Goal: Obtain resource: Obtain resource

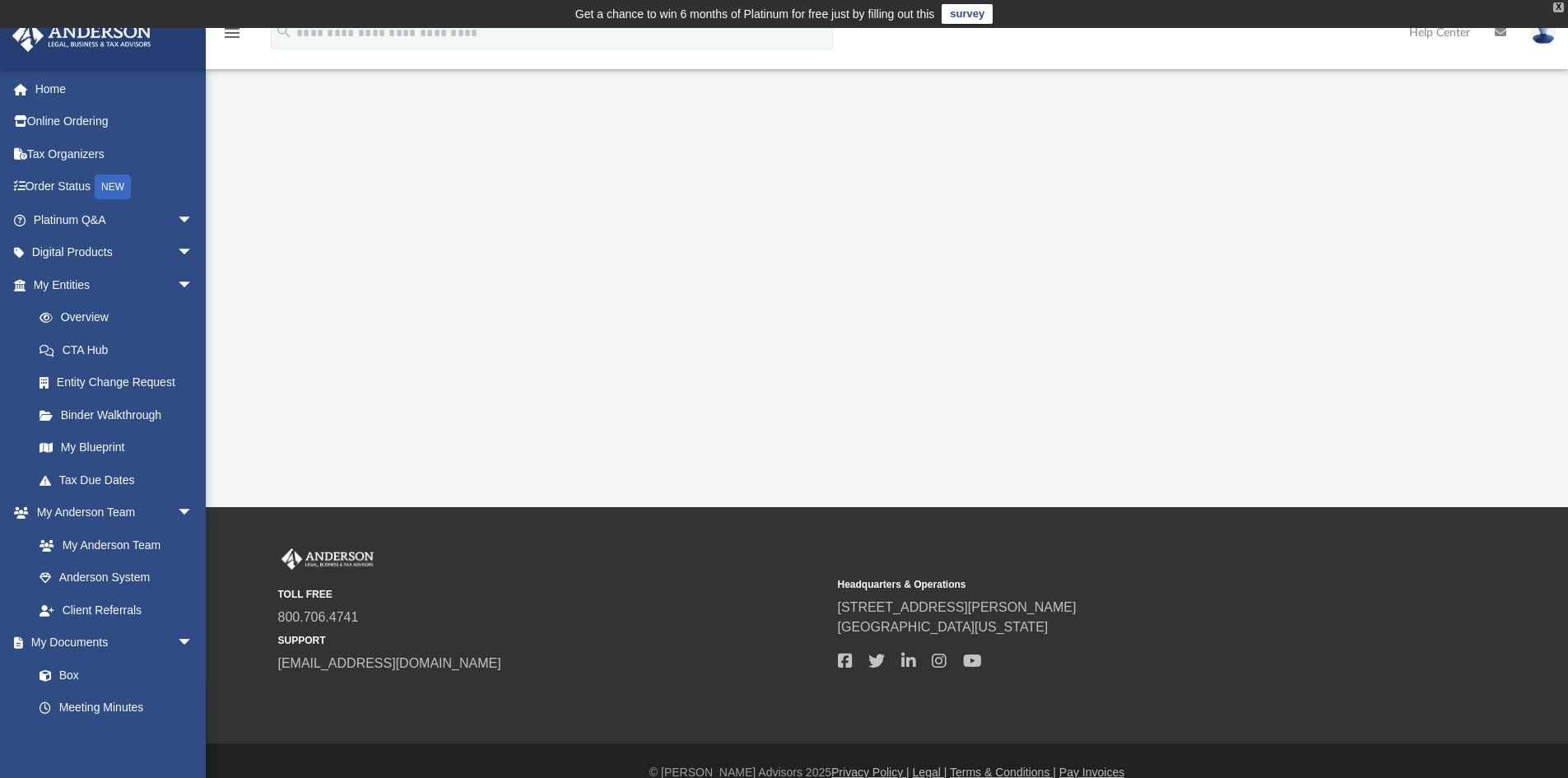
click at [1561, 8] on div "X" at bounding box center [1558, 7] width 11 height 10
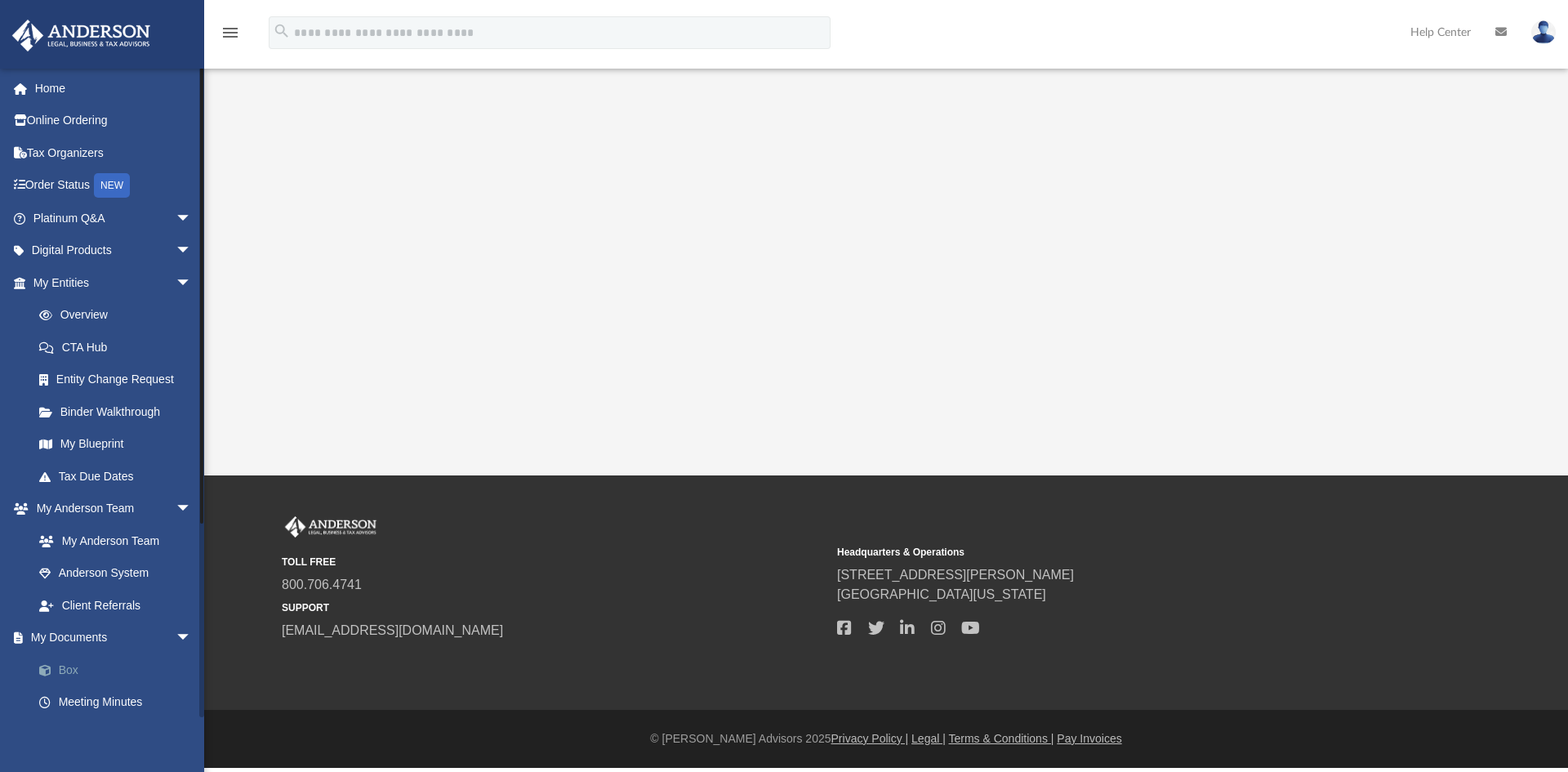
click at [110, 655] on link "Box" at bounding box center [119, 669] width 194 height 32
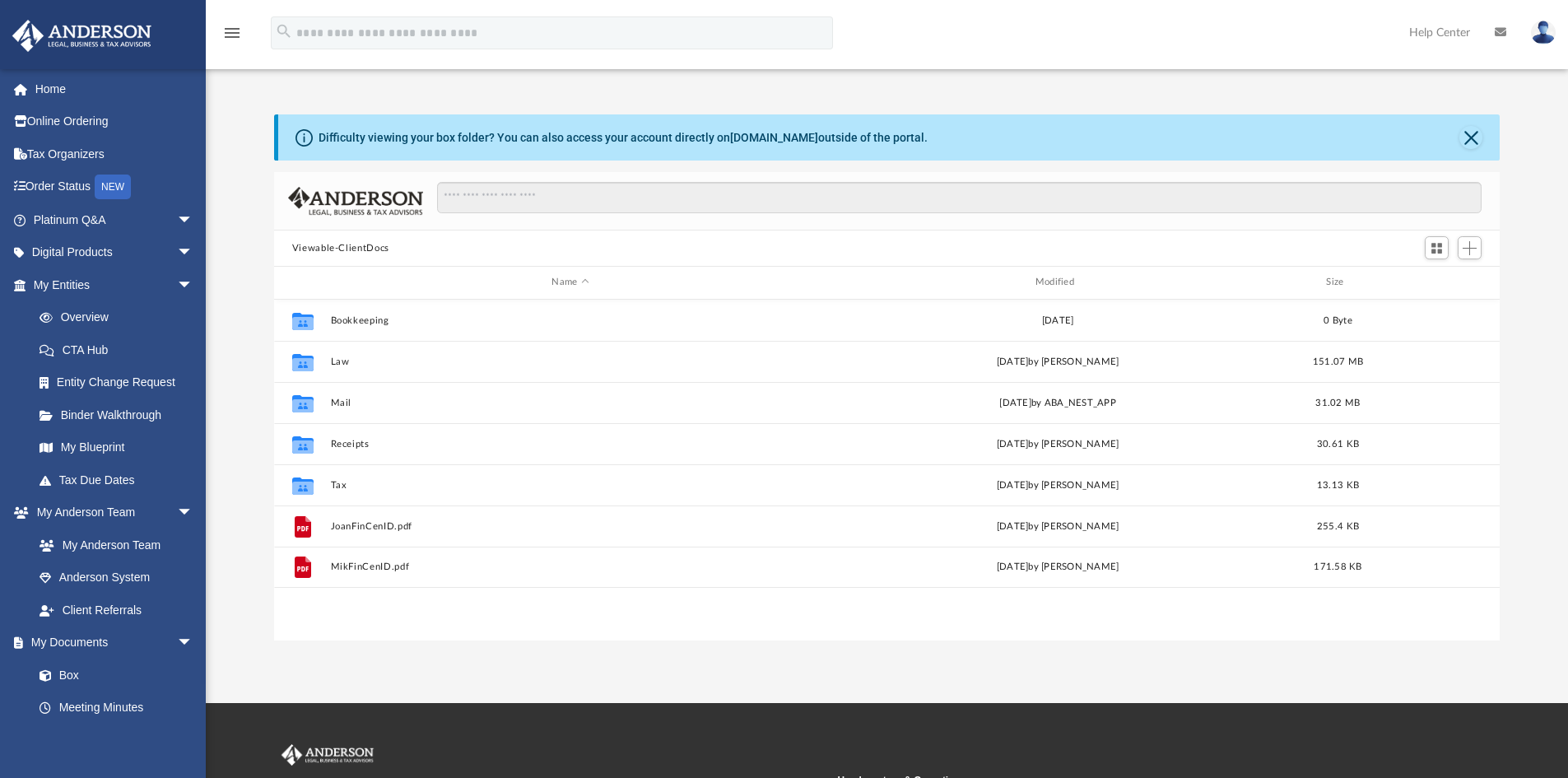
scroll to position [362, 1213]
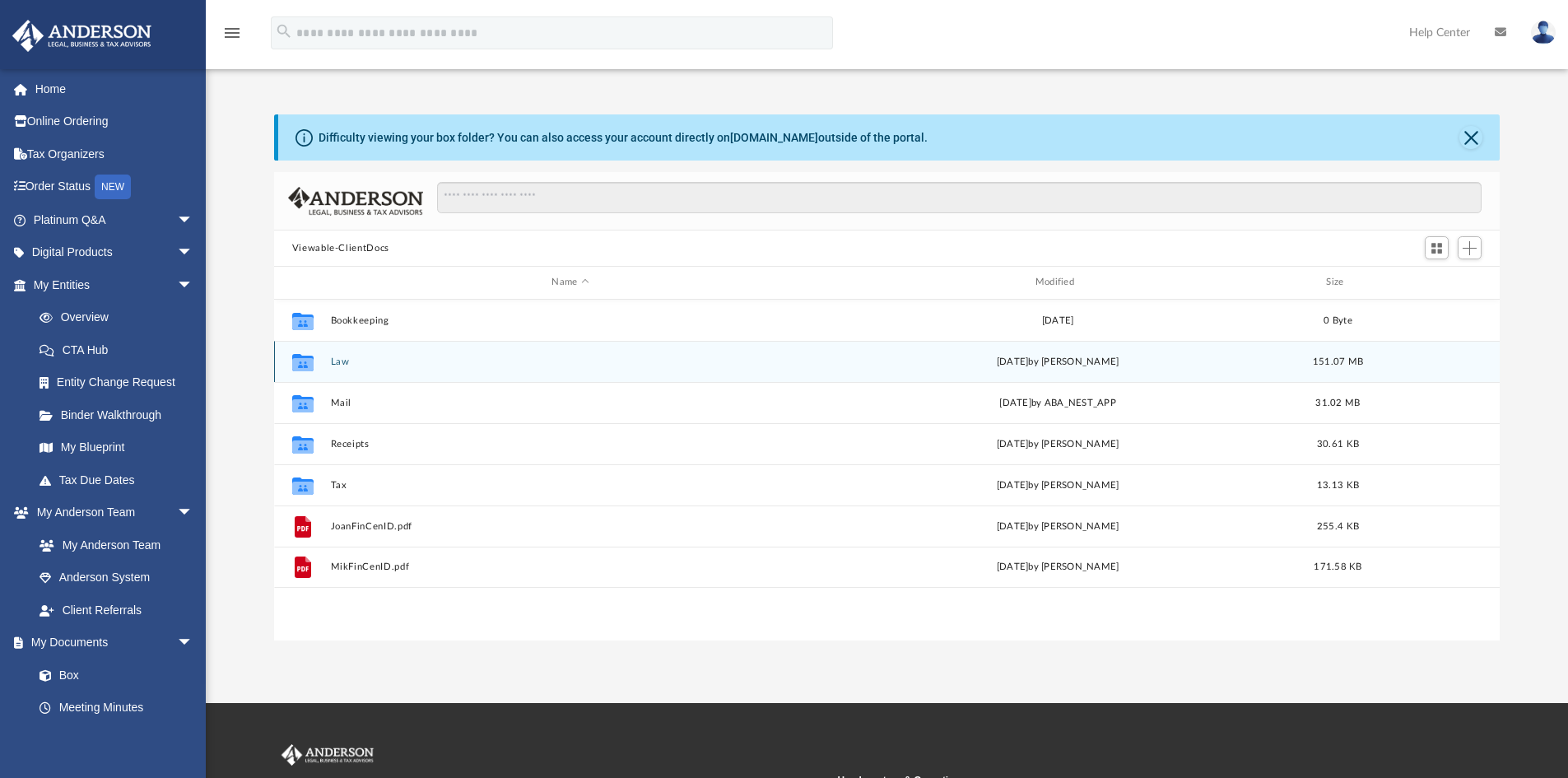
click at [351, 365] on button "Law" at bounding box center [569, 362] width 479 height 11
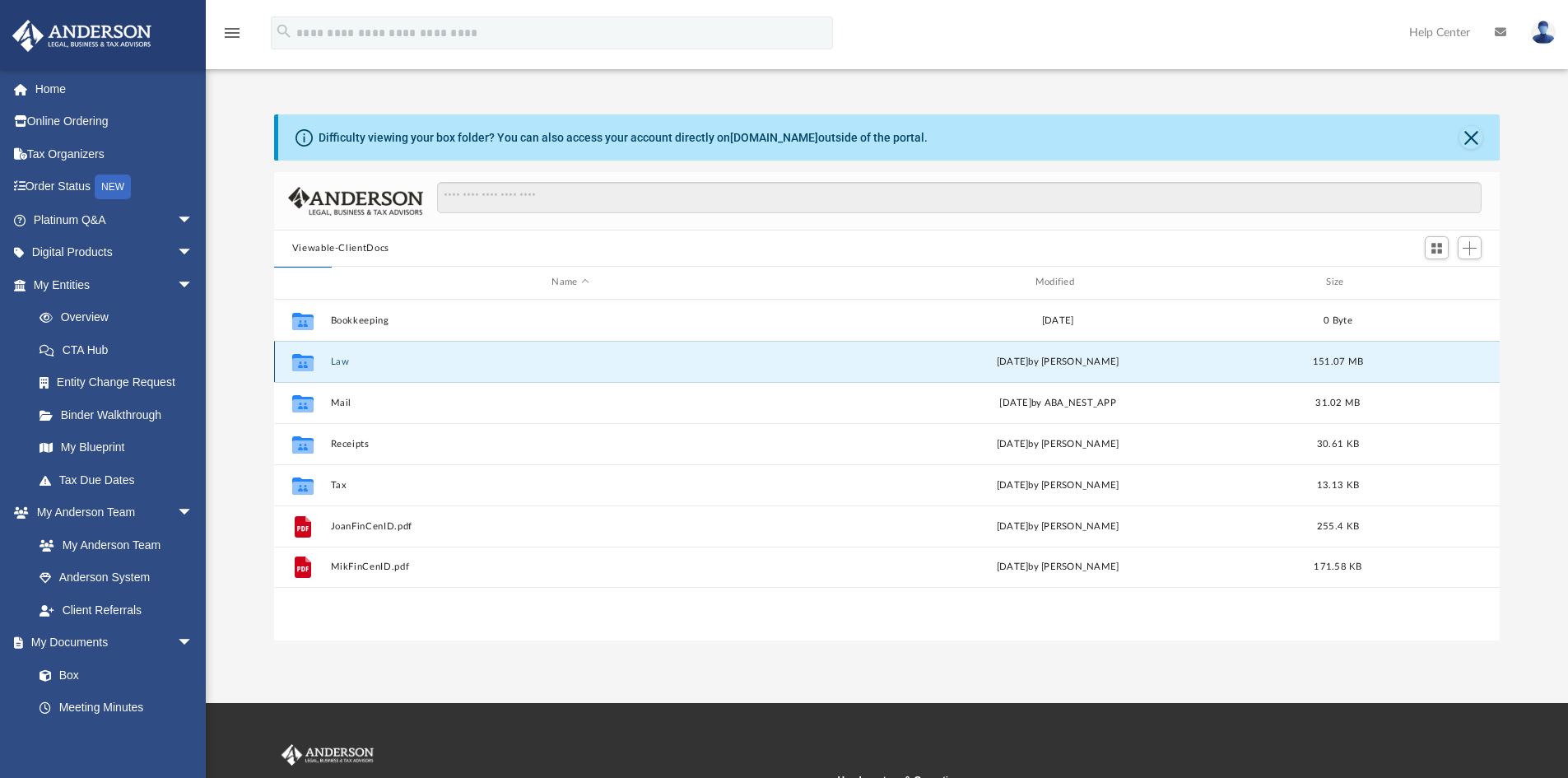
click at [351, 365] on button "Law" at bounding box center [569, 362] width 479 height 11
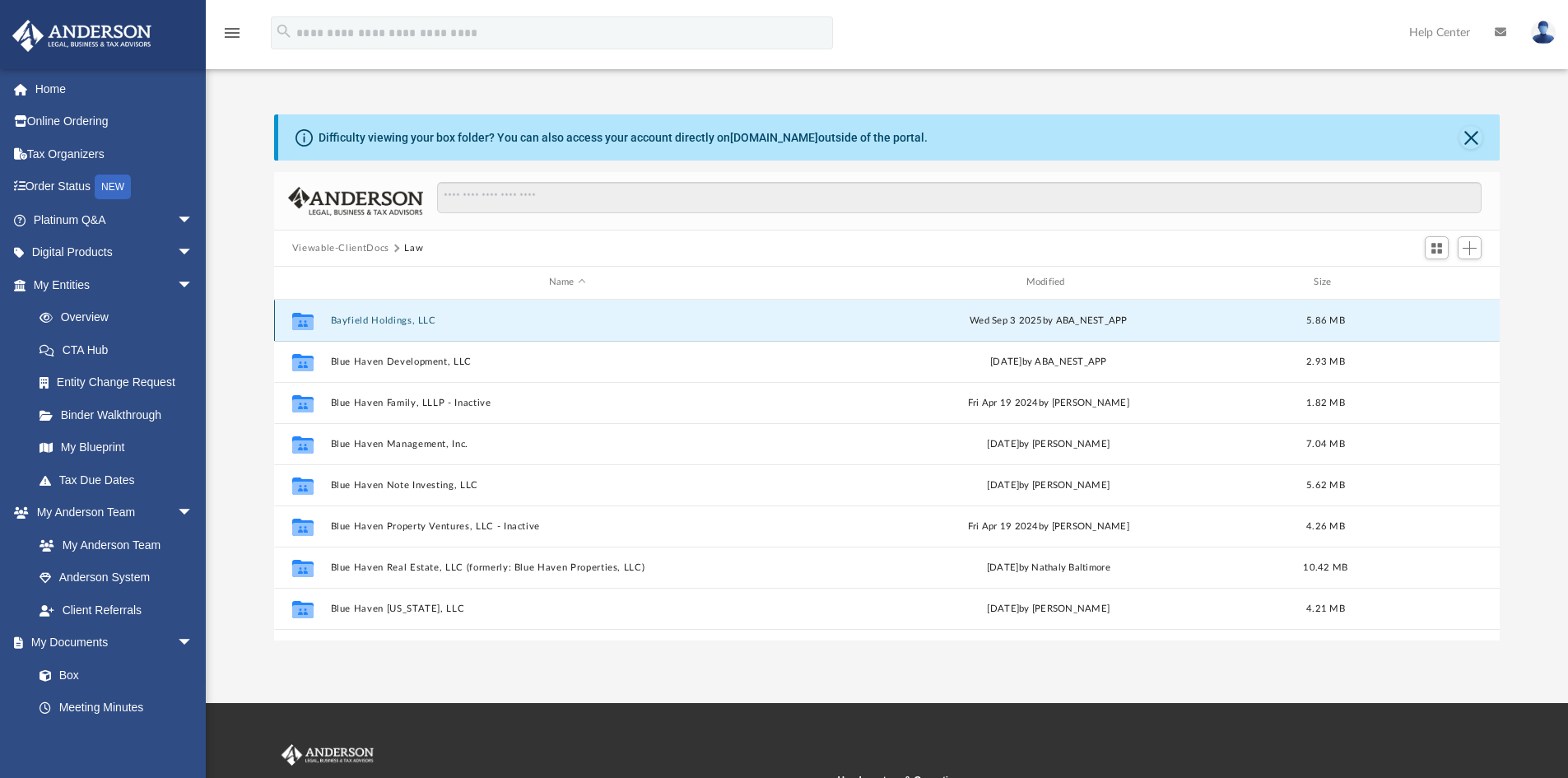
click at [438, 318] on button "Bayfield Holdings, LLC" at bounding box center [567, 321] width 474 height 11
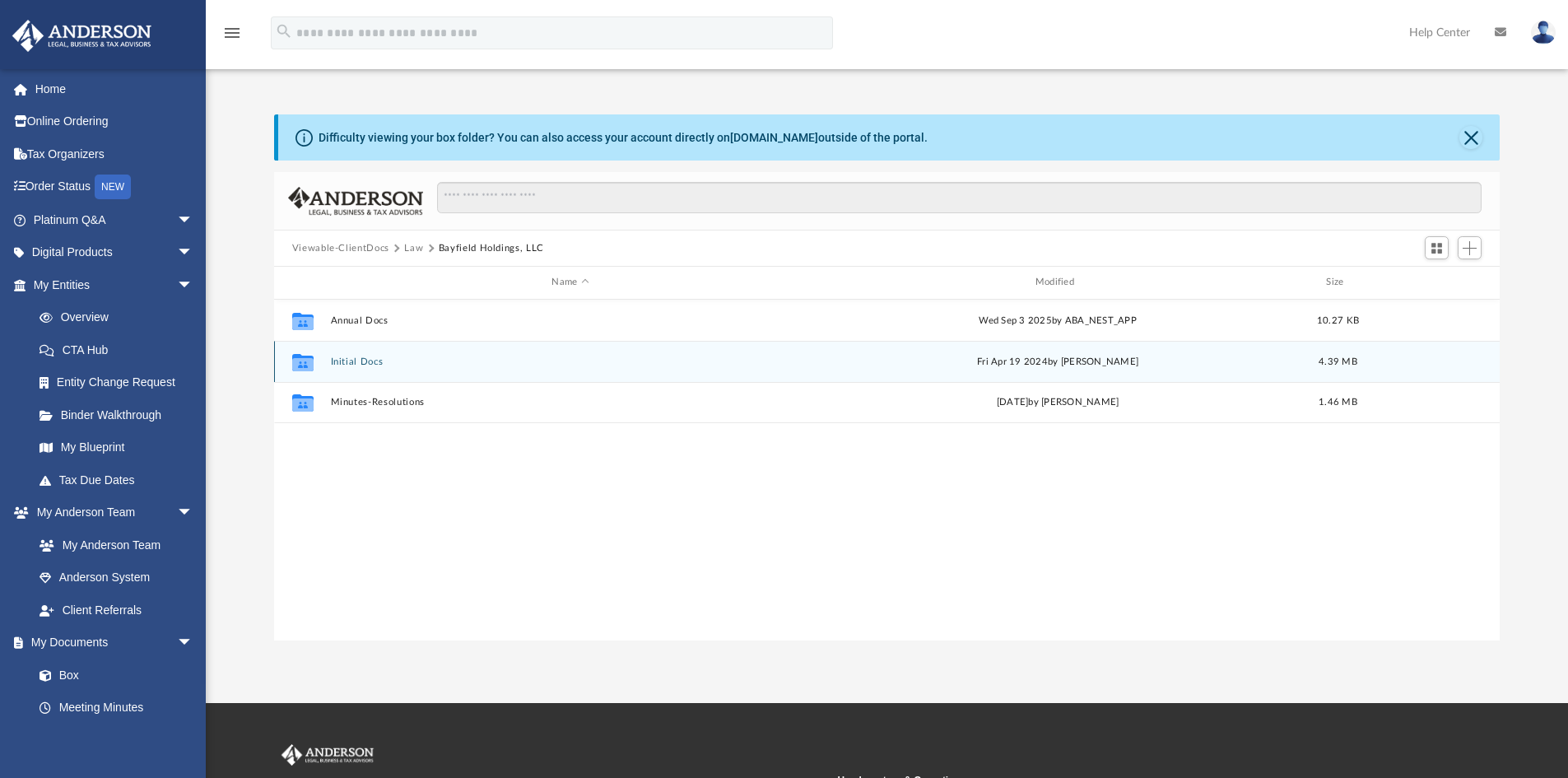
click at [392, 373] on div "Collaborated Folder Initial Docs [DATE] by [PERSON_NAME][GEOGRAPHIC_DATA] 4.39 …" at bounding box center [886, 361] width 1226 height 42
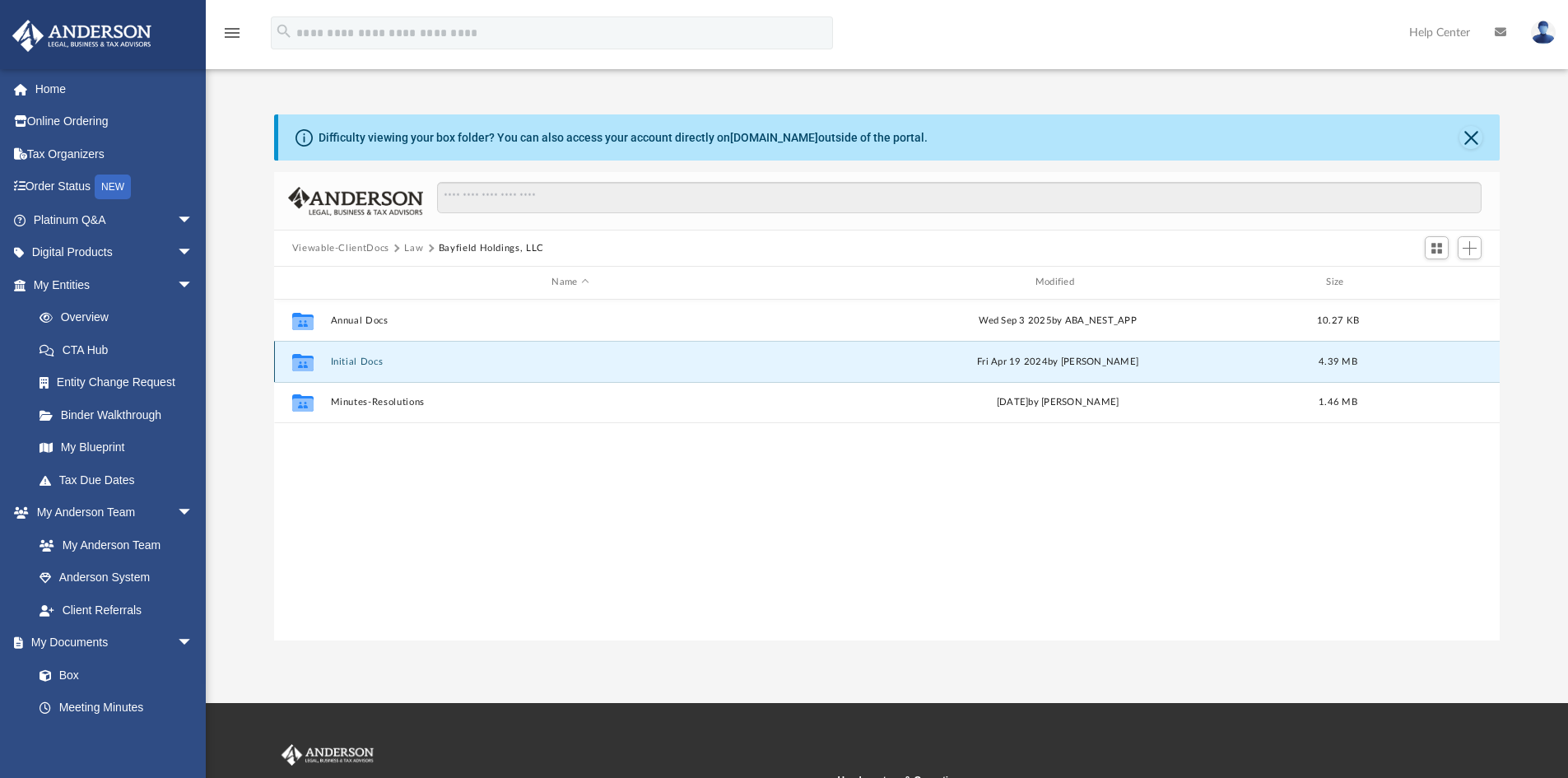
click at [373, 362] on button "Initial Docs" at bounding box center [569, 362] width 479 height 11
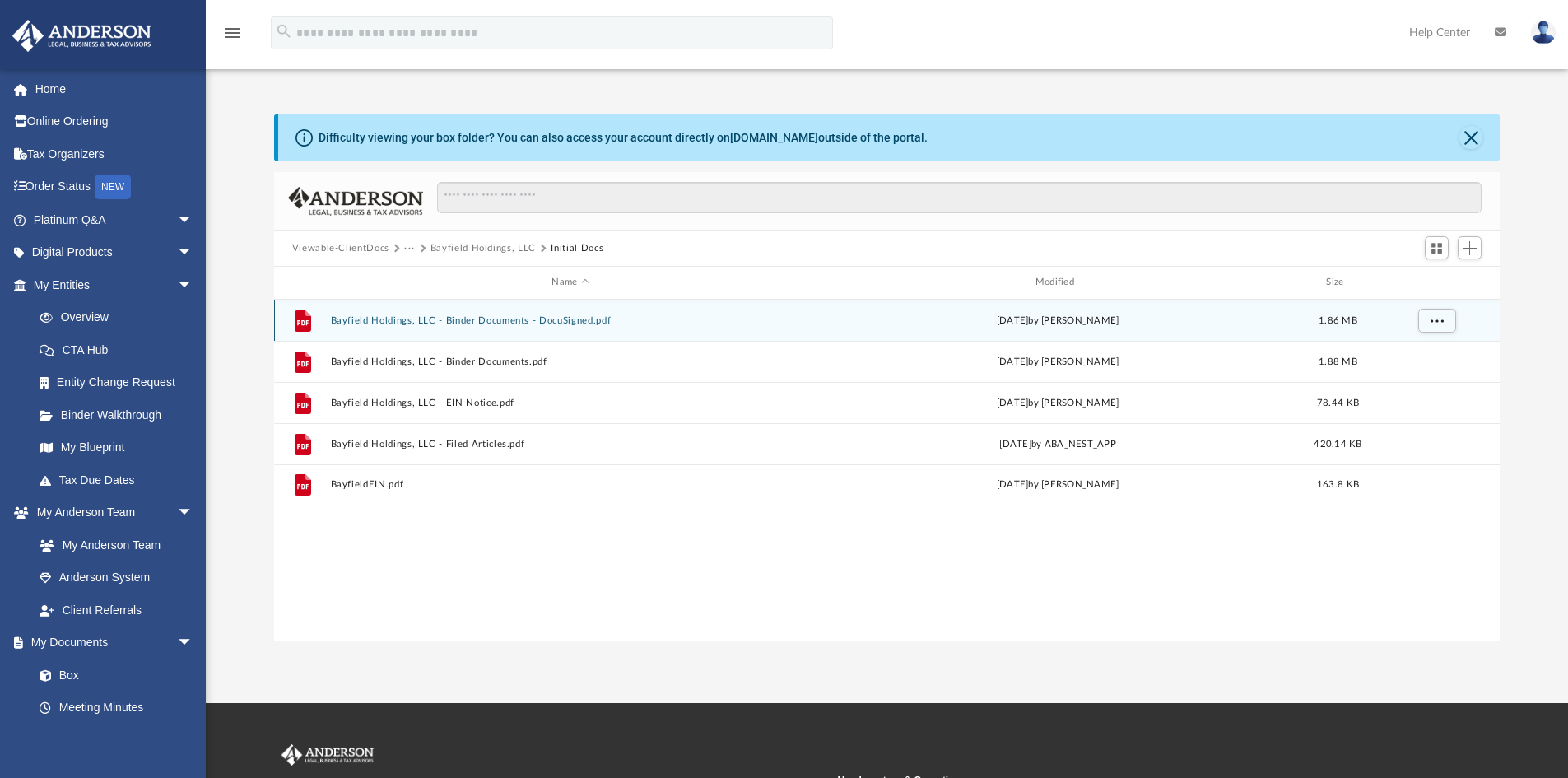
click at [497, 324] on button "Bayfield Holdings, LLC - Binder Documents - DocuSigned.pdf" at bounding box center [569, 321] width 479 height 11
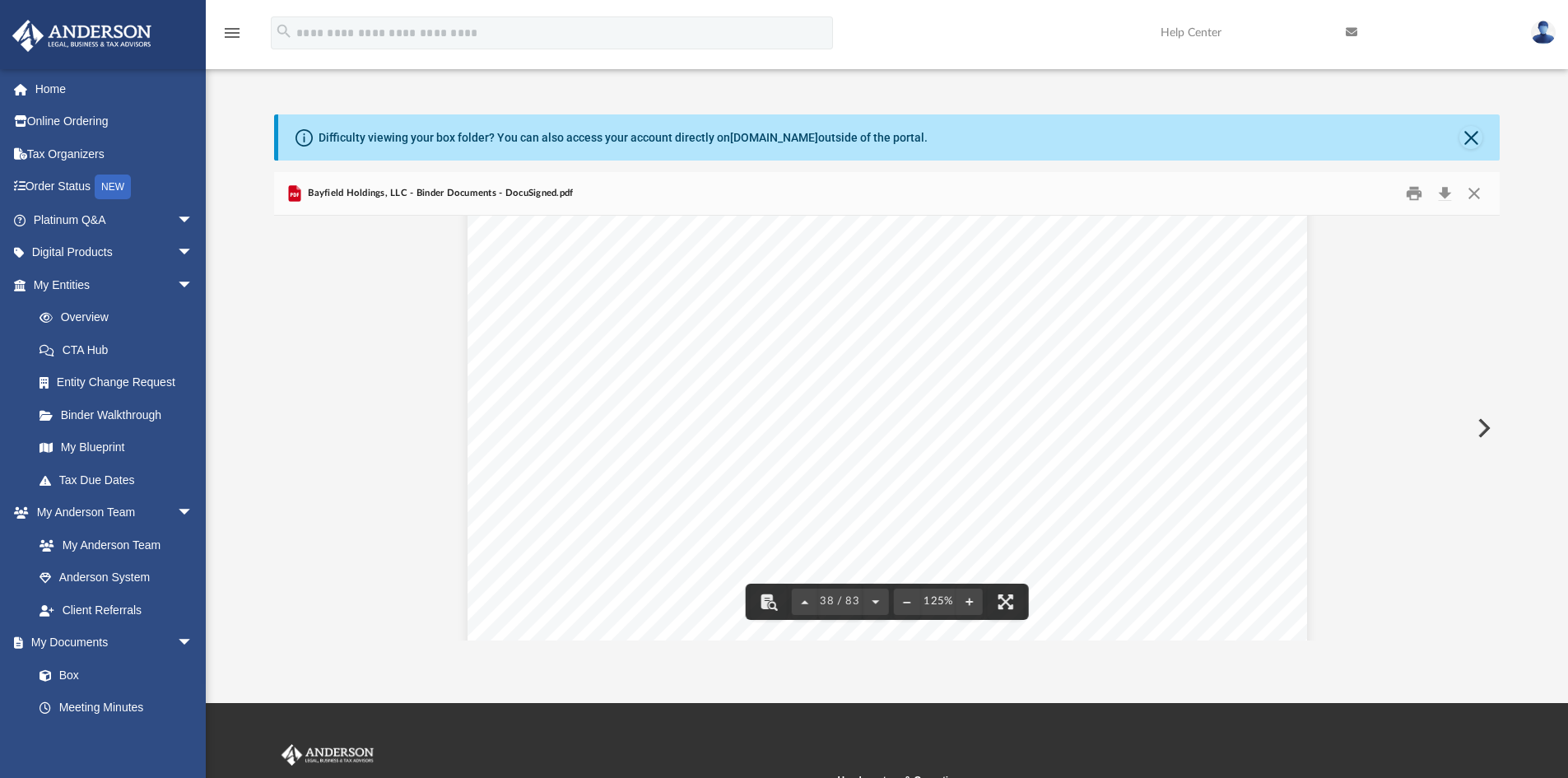
scroll to position [41860, 0]
drag, startPoint x: 1493, startPoint y: 411, endPoint x: 1496, endPoint y: 313, distance: 98.0
click at [1496, 313] on div "Operating Agreement of Bayfield Holdings, LLC Page 23 of 53 in the appointment …" at bounding box center [886, 427] width 1226 height 425
drag, startPoint x: 1496, startPoint y: 407, endPoint x: 1508, endPoint y: 245, distance: 162.4
click at [1505, 264] on div "Difficulty viewing your box folder? You can also access your account directly o…" at bounding box center [886, 378] width 1362 height 526
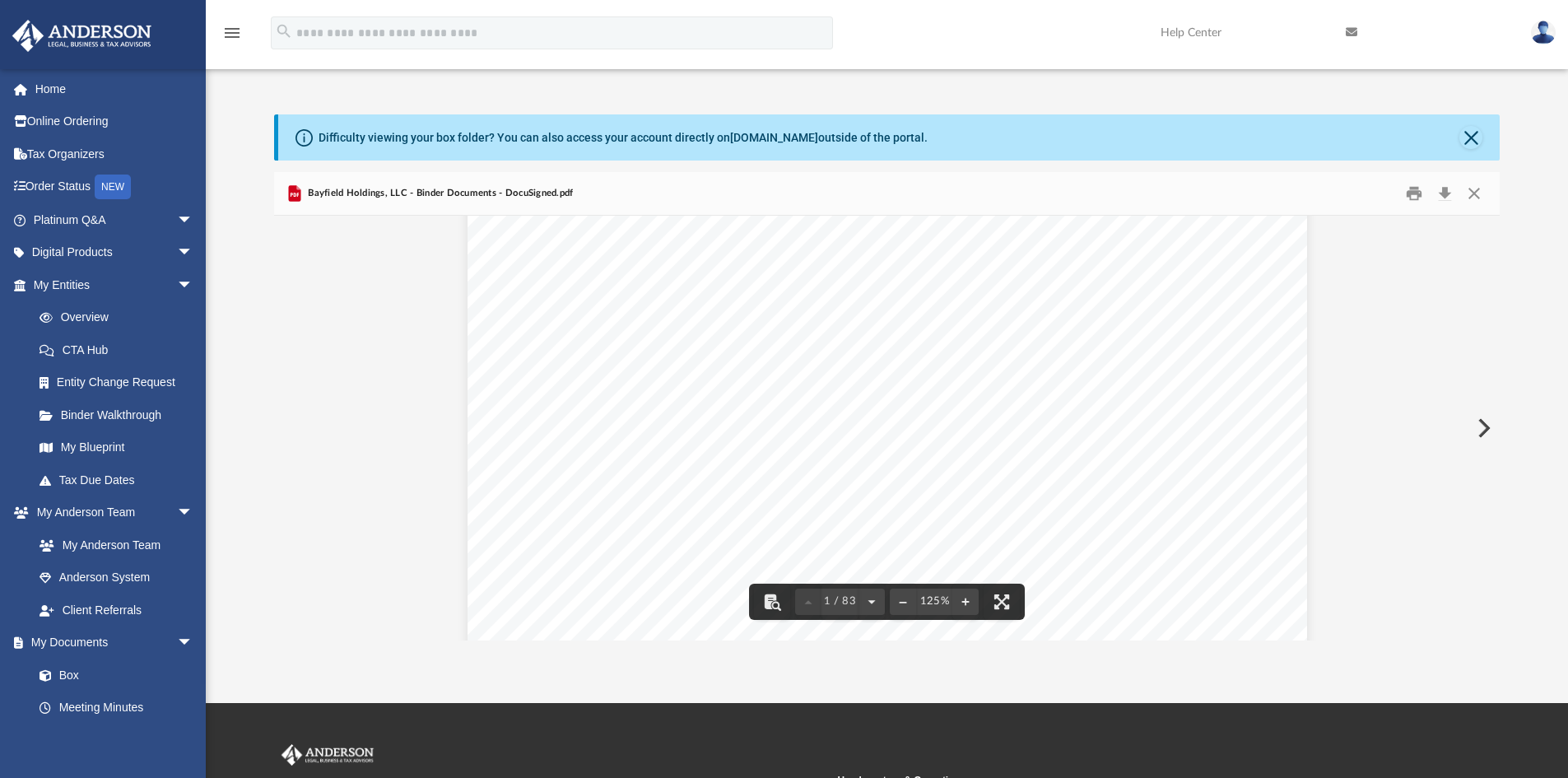
scroll to position [659, 0]
